Goal: Transaction & Acquisition: Subscribe to service/newsletter

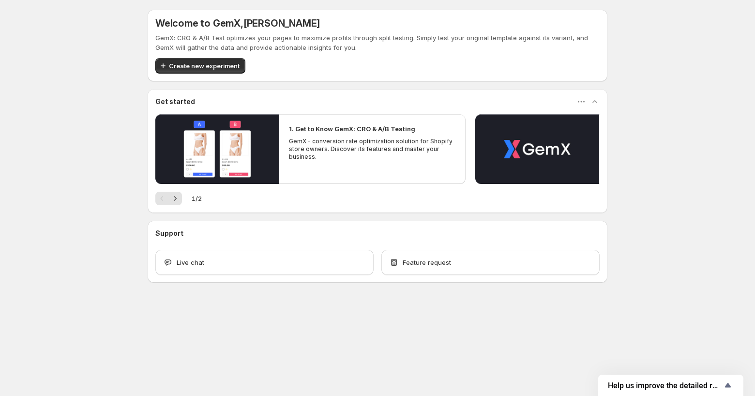
click at [417, 150] on p "GemX - conversion rate optimization solution for Shopify store owners. Discover…" at bounding box center [372, 148] width 166 height 23
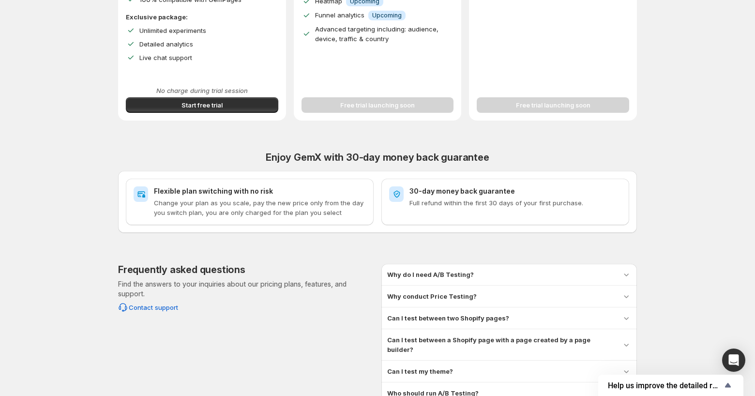
scroll to position [282, 0]
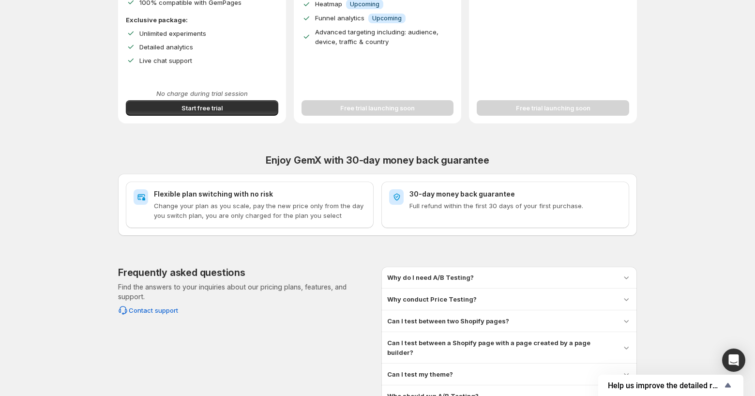
click at [253, 97] on p "No charge during trial session" at bounding box center [202, 94] width 152 height 10
click at [247, 108] on button "Start free trial" at bounding box center [202, 107] width 152 height 15
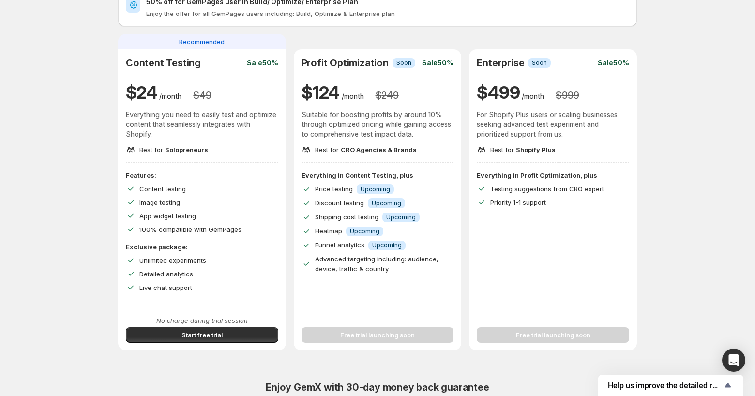
scroll to position [38, 0]
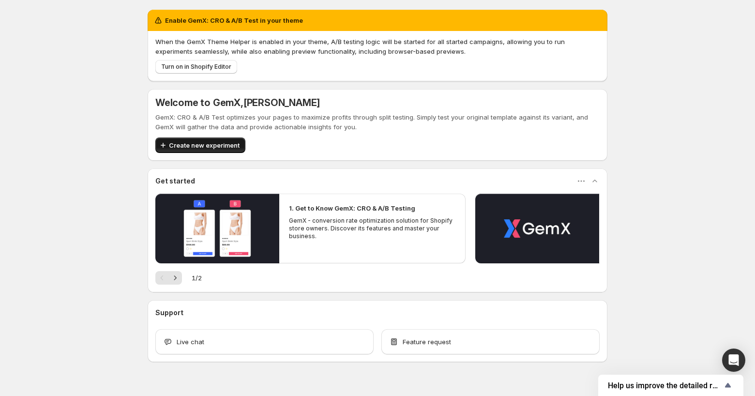
click at [218, 141] on span "Create new experiment" at bounding box center [204, 145] width 71 height 10
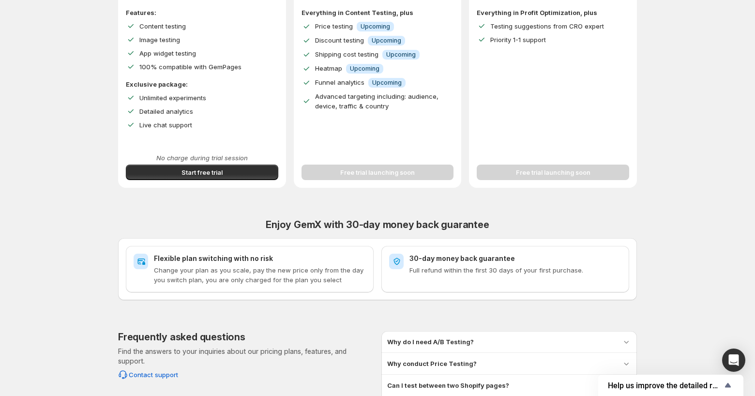
scroll to position [336, 0]
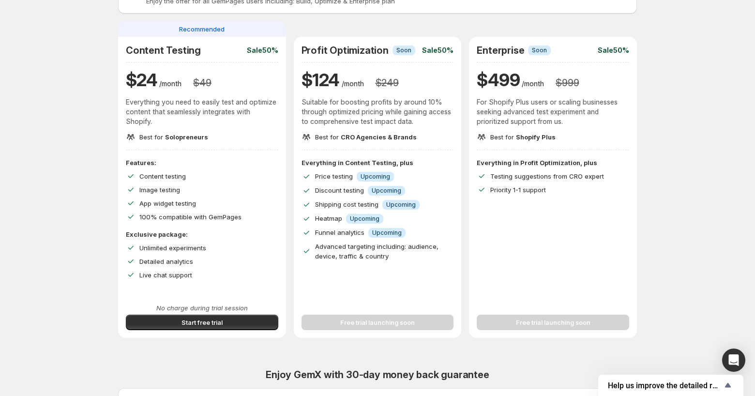
scroll to position [28, 0]
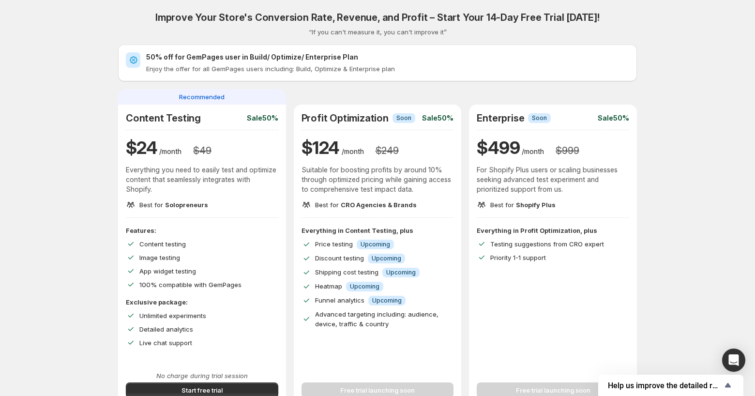
click at [298, 61] on h2 "50% off for GemPages user in Build/ Optimize/ Enterprise Plan" at bounding box center [387, 57] width 483 height 10
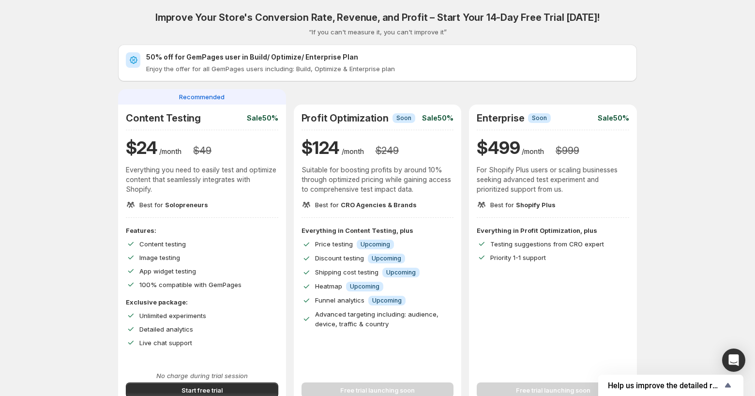
click at [305, 100] on div "Recommended" at bounding box center [378, 96] width 168 height 15
click at [310, 76] on div "50% off for GemPages user in Build/ Optimize/ Enterprise Plan Enjoy the offer f…" at bounding box center [377, 63] width 519 height 37
click at [284, 55] on h2 "50% off for GemPages user in Build/ Optimize/ Enterprise Plan" at bounding box center [387, 57] width 483 height 10
click at [402, 50] on div "50% off for GemPages user in Build/ Optimize/ Enterprise Plan Enjoy the offer f…" at bounding box center [377, 63] width 519 height 37
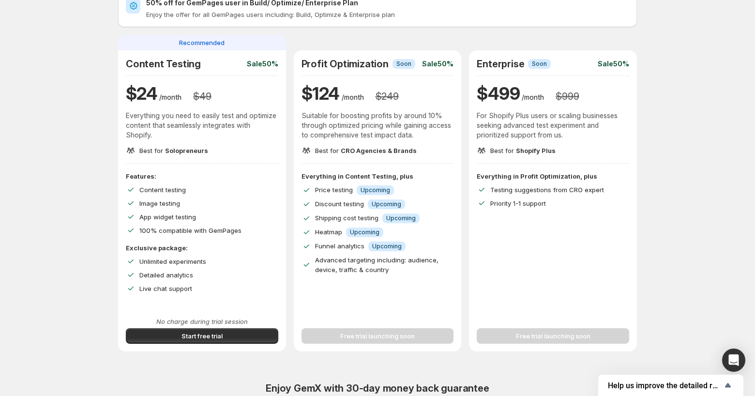
scroll to position [56, 0]
